Goal: Task Accomplishment & Management: Manage account settings

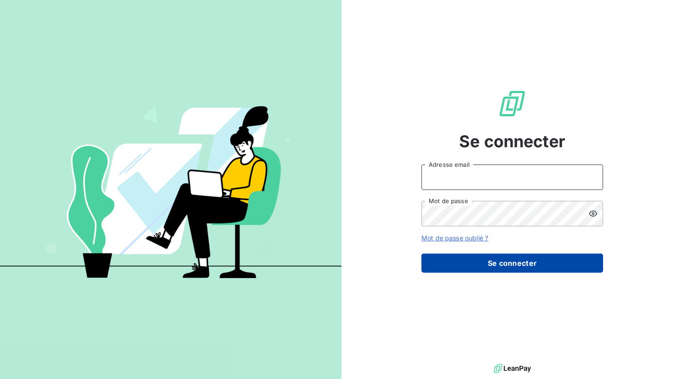
type input "[PERSON_NAME][EMAIL_ADDRESS][DOMAIN_NAME]"
click at [495, 267] on button "Se connecter" at bounding box center [513, 262] width 182 height 19
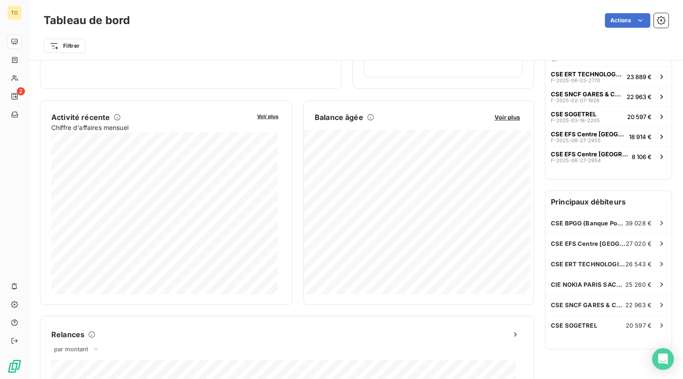
scroll to position [138, 0]
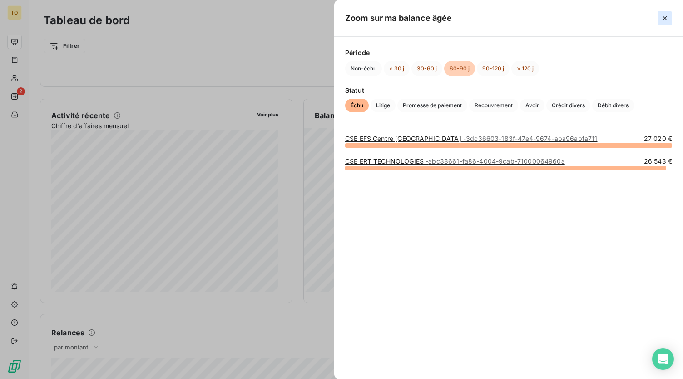
click at [663, 18] on icon "button" at bounding box center [665, 18] width 9 height 9
click at [257, 70] on div at bounding box center [341, 189] width 683 height 379
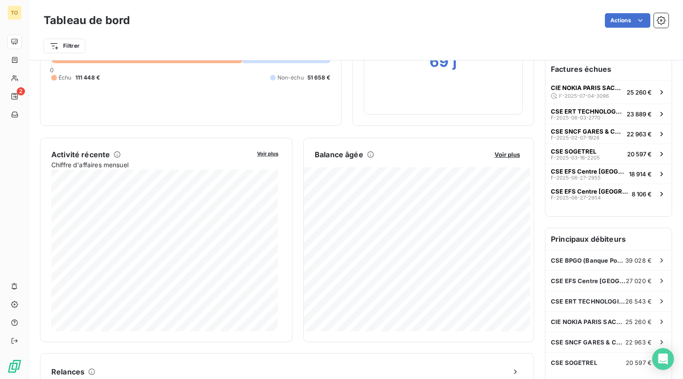
scroll to position [144, 0]
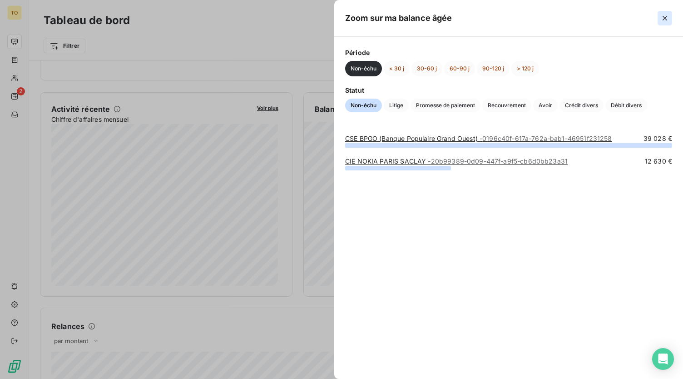
click at [663, 23] on button "button" at bounding box center [665, 18] width 15 height 15
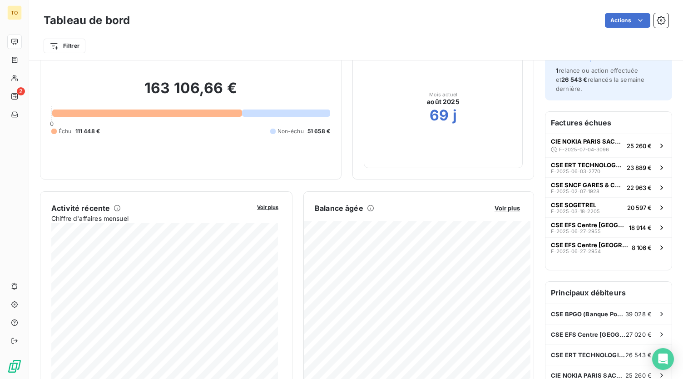
scroll to position [45, 0]
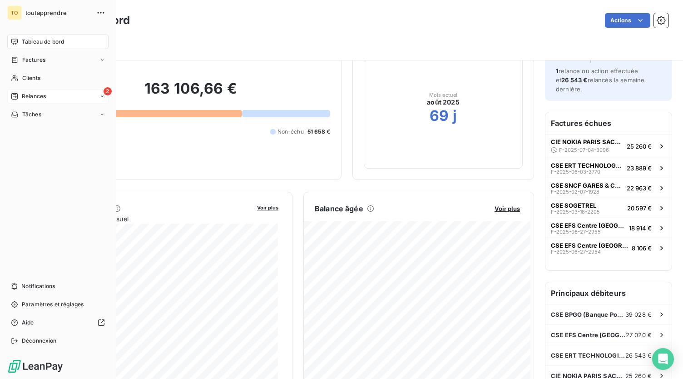
click at [33, 94] on span "Relances" at bounding box center [34, 96] width 24 height 8
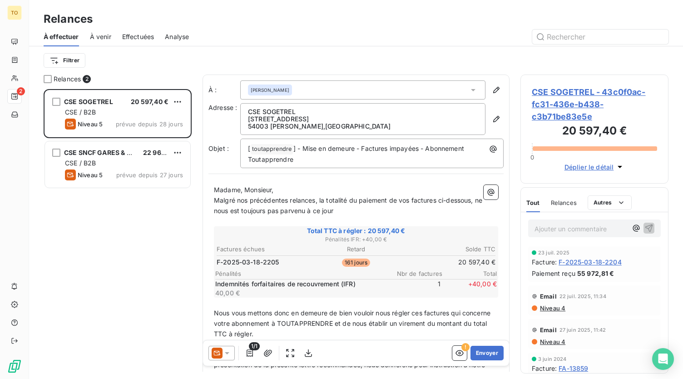
scroll to position [283, 141]
